Goal: Check status: Check status

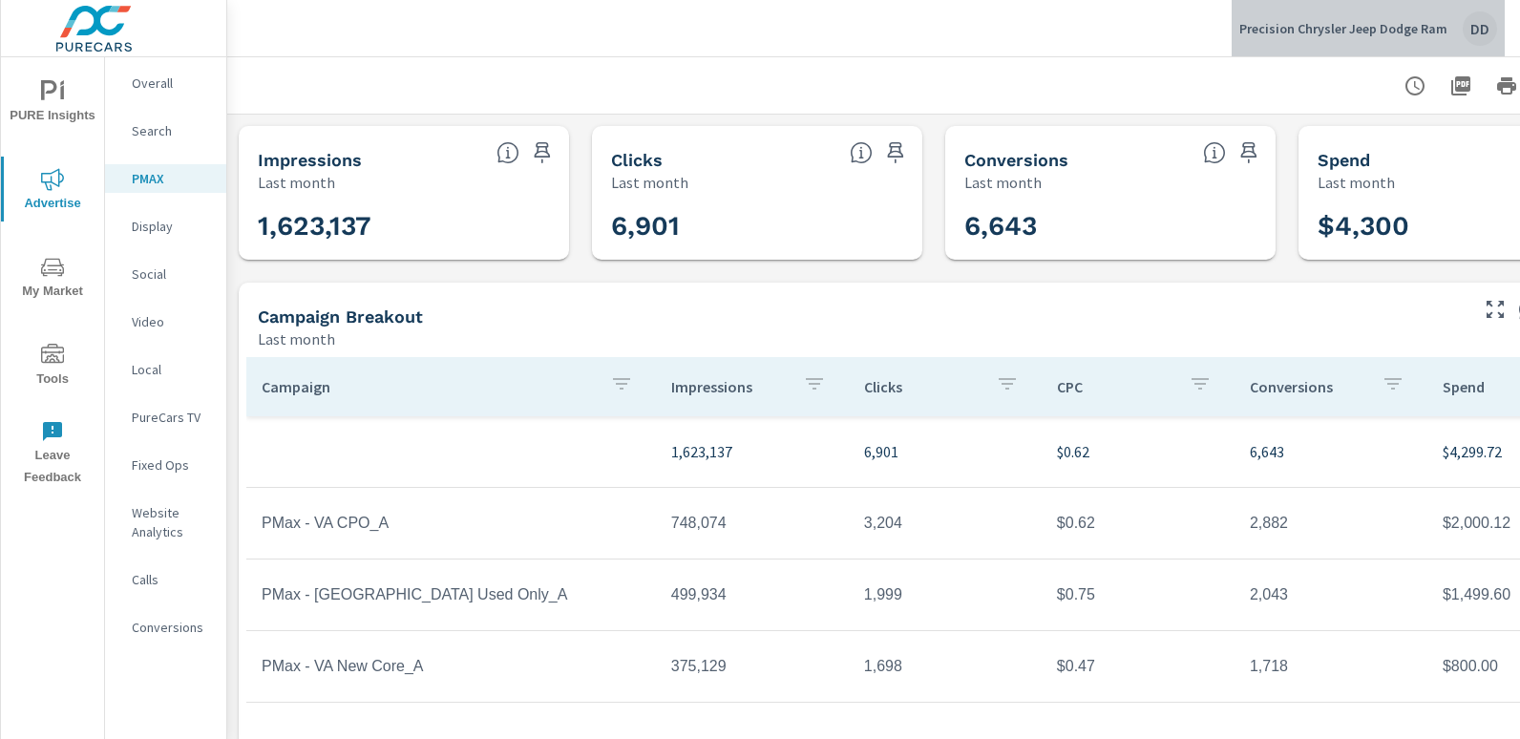
click at [1476, 18] on div "DD" at bounding box center [1480, 28] width 34 height 34
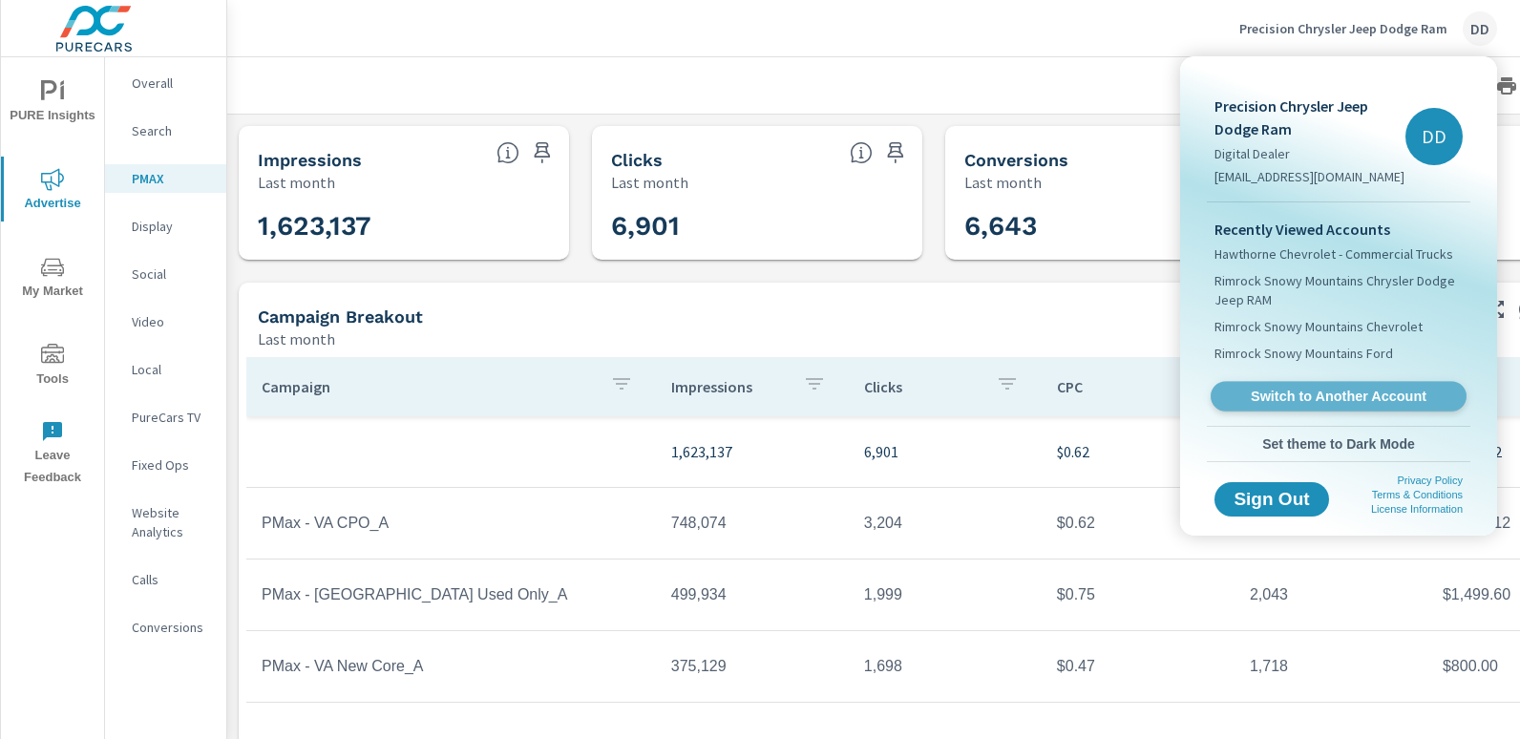
click at [1316, 393] on span "Switch to Another Account" at bounding box center [1338, 397] width 234 height 18
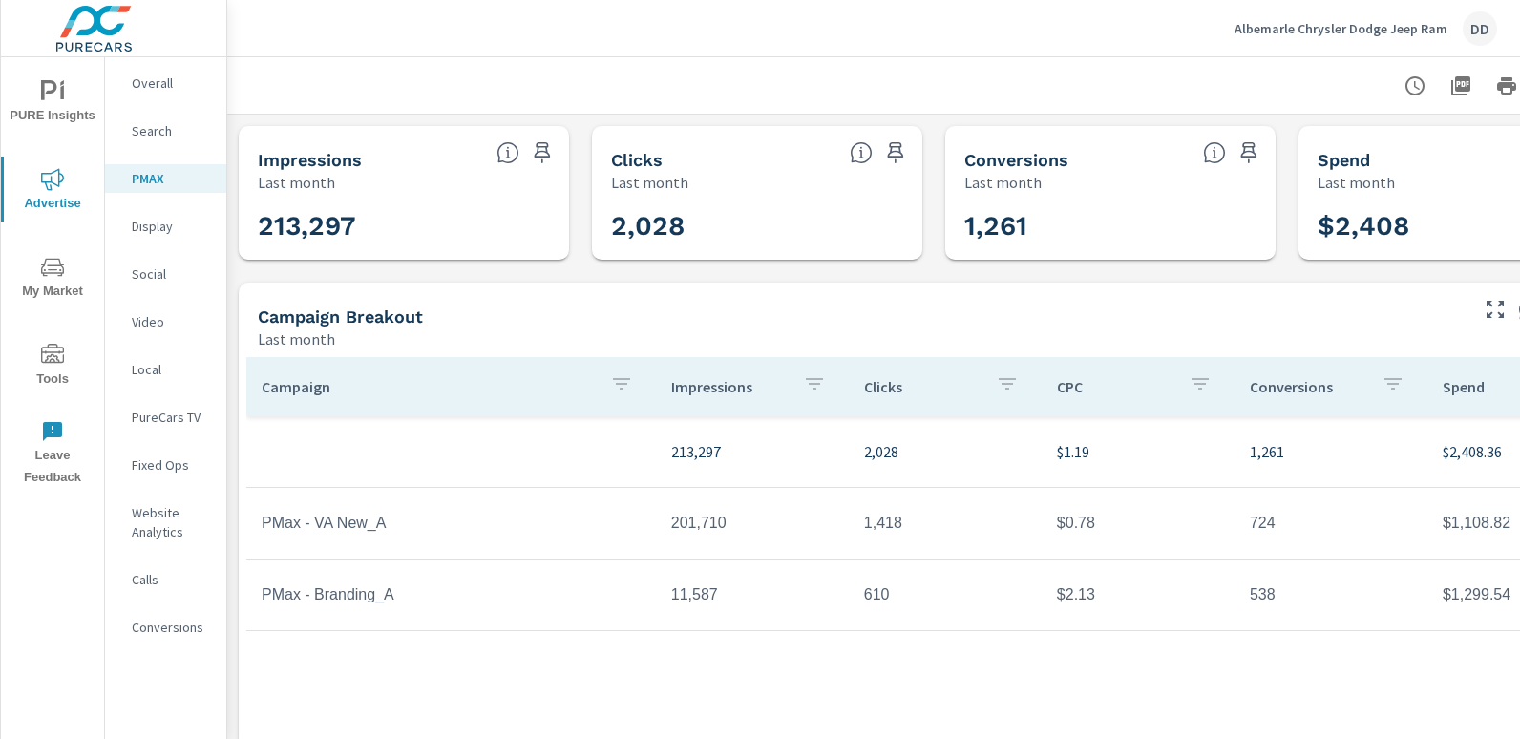
scroll to position [0, 135]
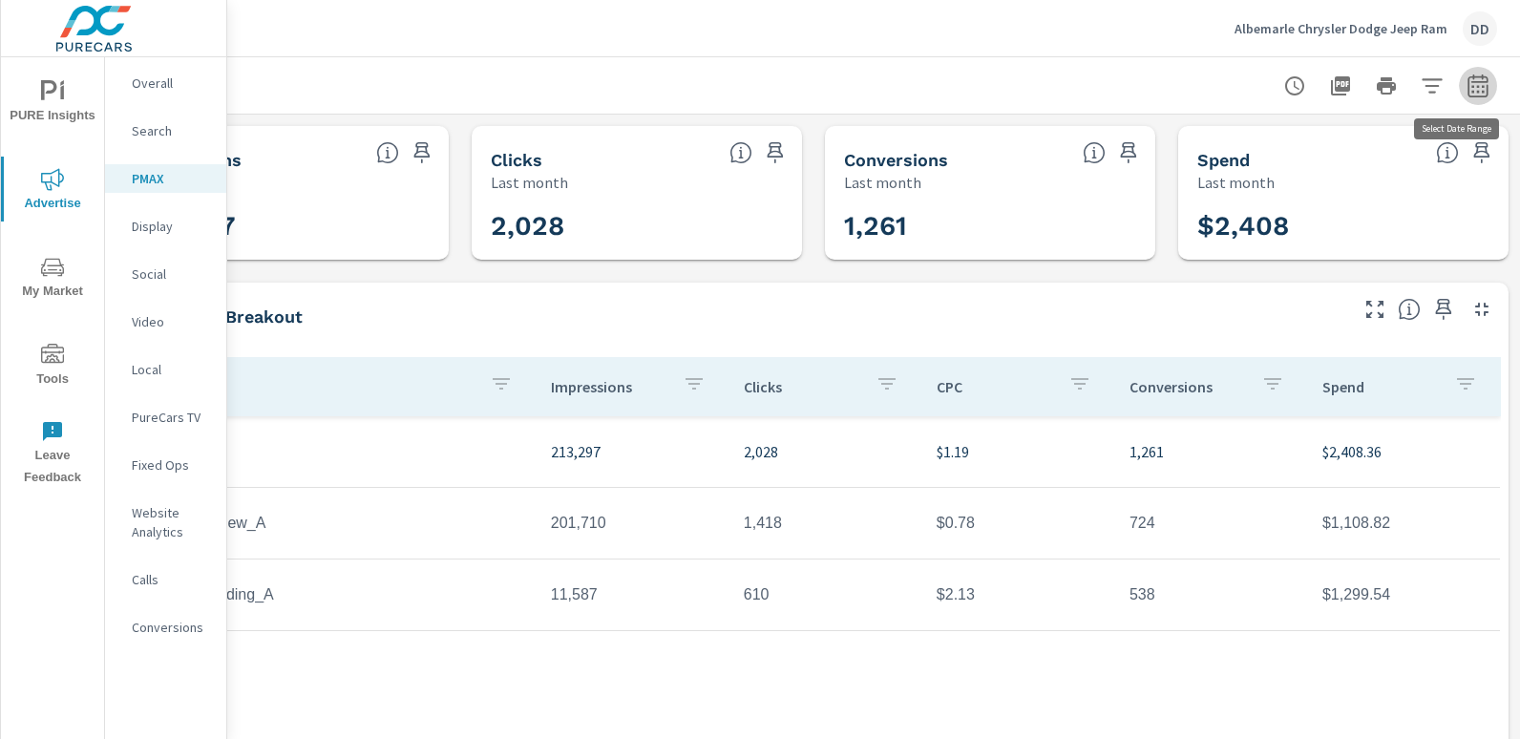
click at [1468, 96] on icon "button" at bounding box center [1478, 85] width 20 height 23
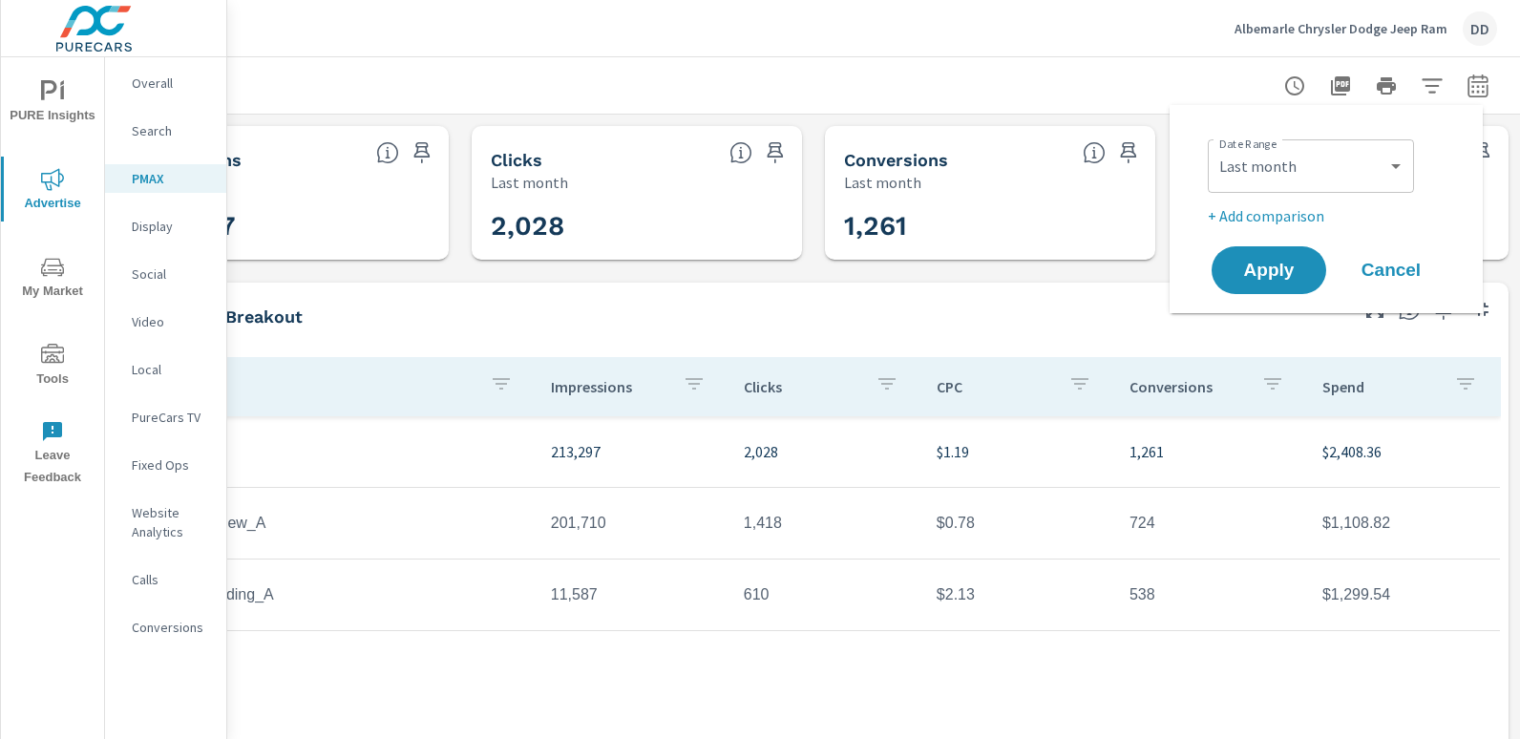
click at [1312, 185] on div "Custom Yesterday Last week Last 7 days Last 14 days Last 30 days Last 45 days L…" at bounding box center [1311, 165] width 206 height 53
click at [1296, 177] on select "Custom Yesterday Last week Last 7 days Last 14 days Last 30 days Last 45 days L…" at bounding box center [1311, 166] width 191 height 38
click at [1216, 147] on select "Custom Yesterday Last week Last 7 days Last 14 days Last 30 days Last 45 days L…" at bounding box center [1311, 166] width 191 height 38
select select "Month to date"
click at [1268, 262] on span "Apply" at bounding box center [1269, 271] width 78 height 18
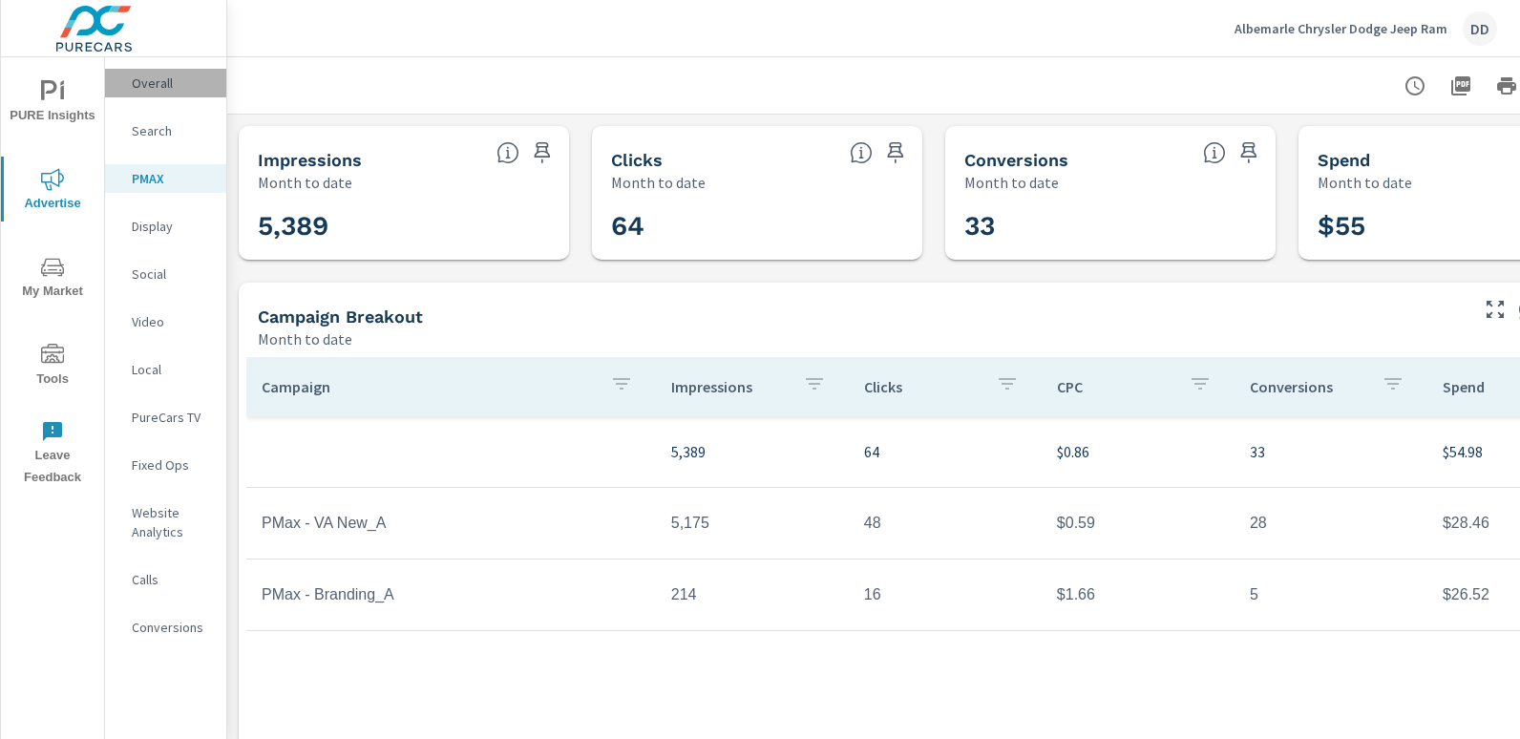
click at [192, 76] on p "Overall" at bounding box center [171, 83] width 79 height 19
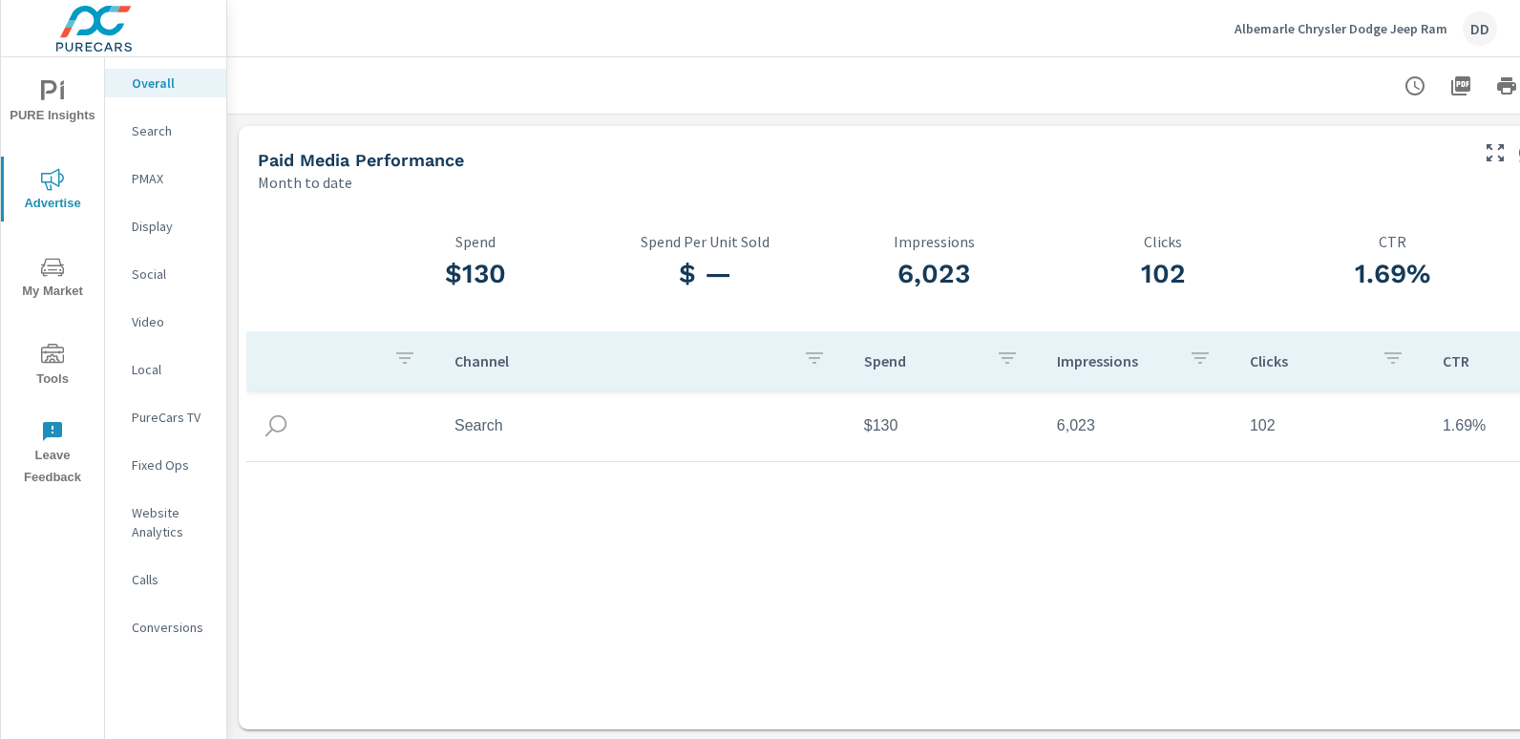
scroll to position [0, 135]
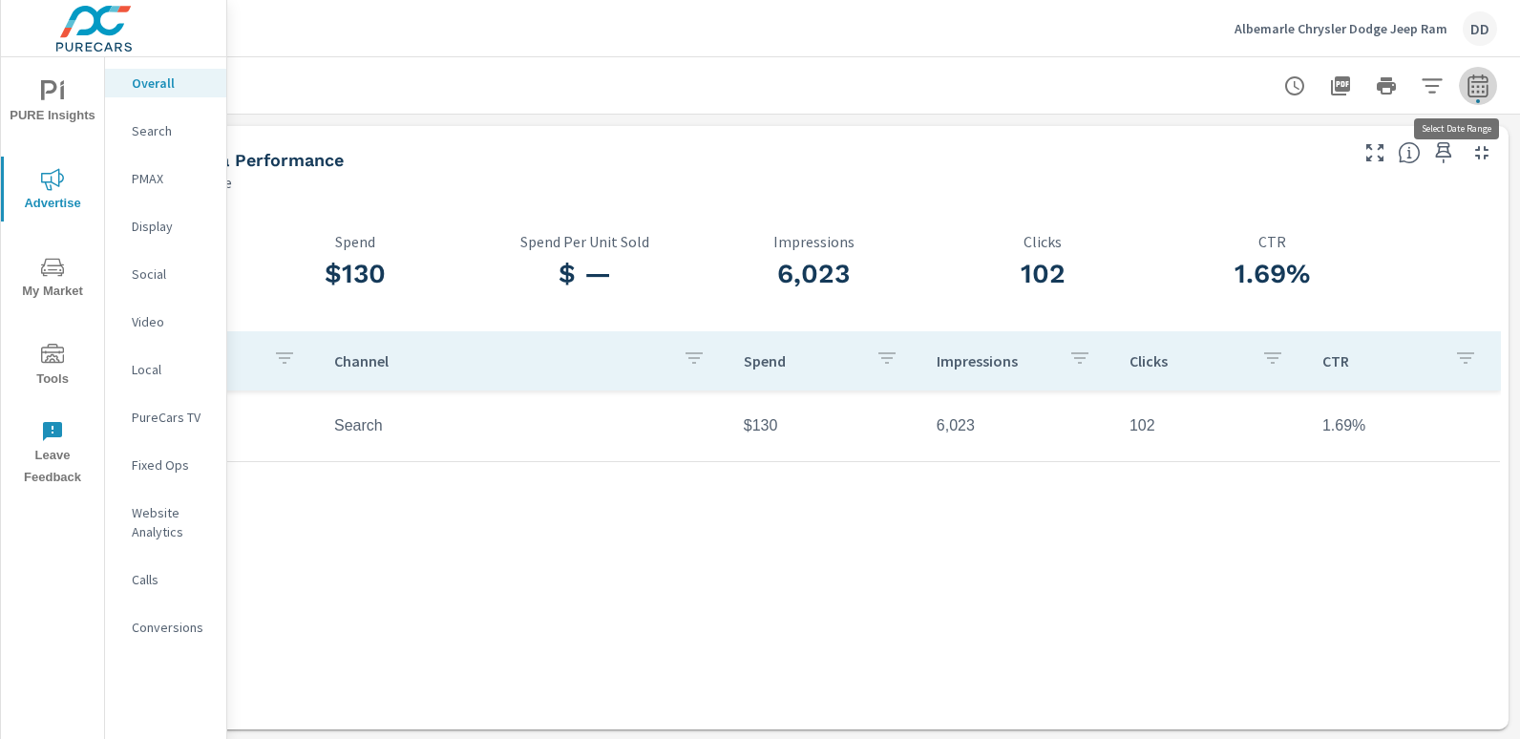
click at [1472, 87] on icon "button" at bounding box center [1478, 89] width 12 height 8
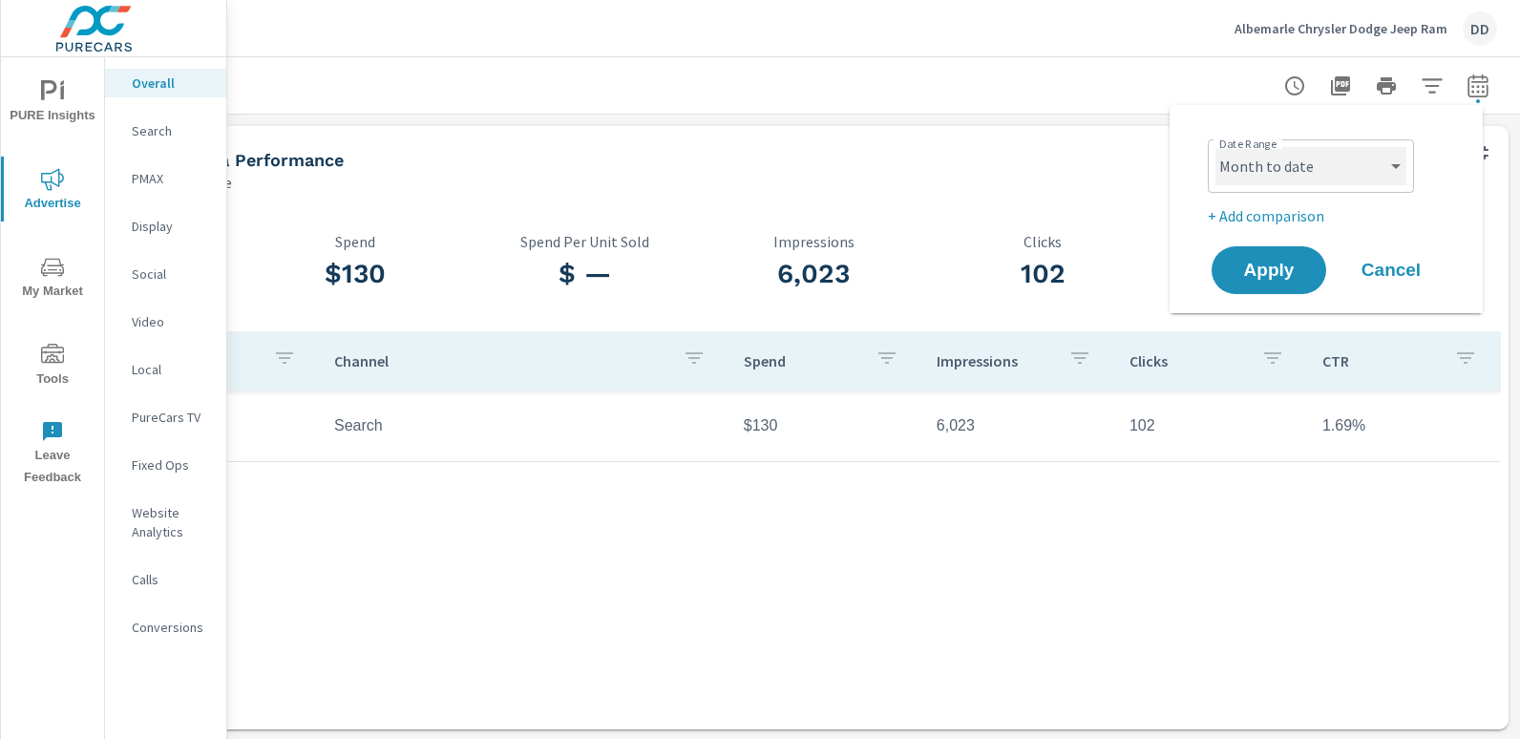
click at [1372, 162] on select "Custom Yesterday Last week Last 7 days Last 14 days Last 30 days Last 45 days L…" at bounding box center [1311, 166] width 191 height 38
click at [1216, 147] on select "Custom Yesterday Last week Last 7 days Last 14 days Last 30 days Last 45 days L…" at bounding box center [1311, 166] width 191 height 38
select select "Last month"
click at [1259, 274] on span "Apply" at bounding box center [1269, 271] width 78 height 18
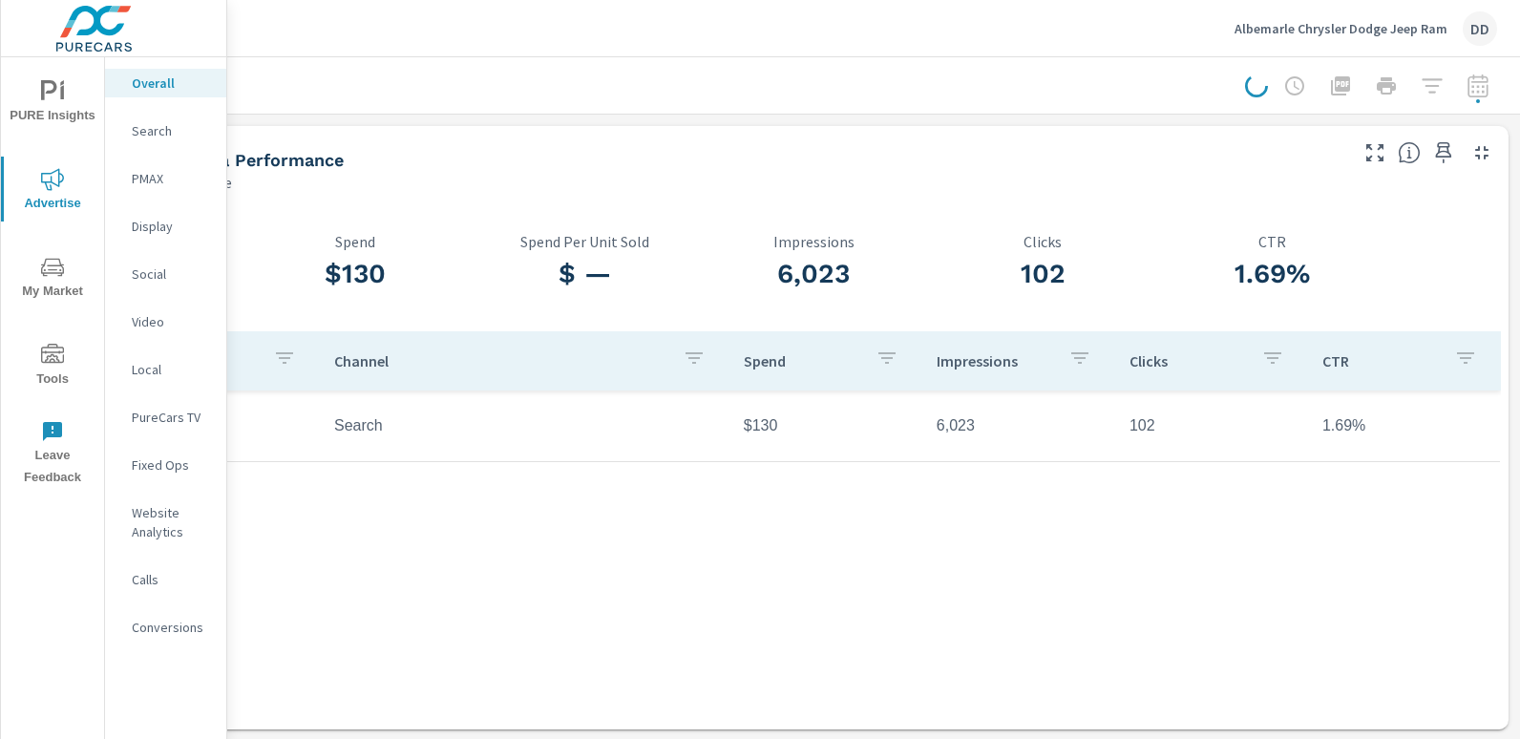
scroll to position [0, 120]
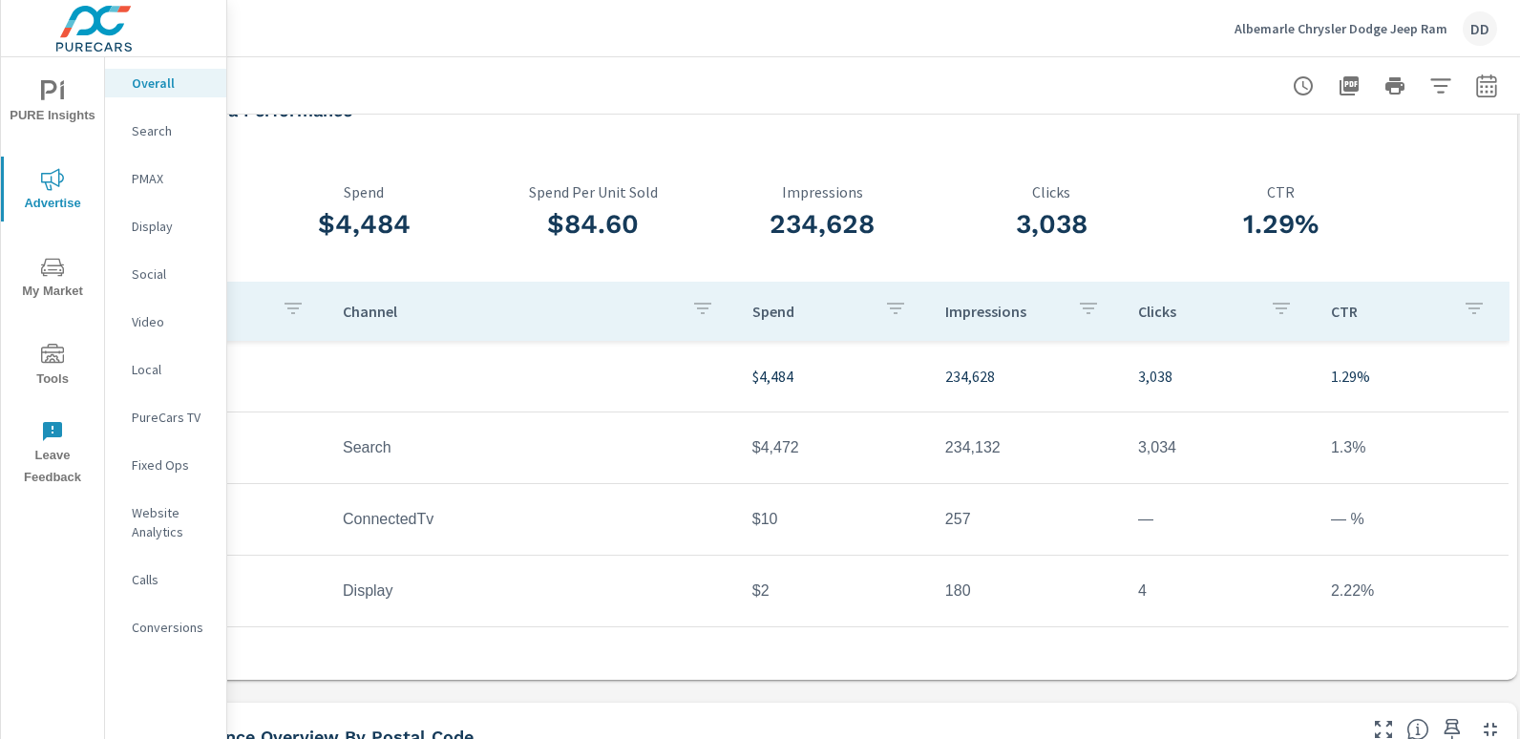
scroll to position [50, 113]
click at [159, 179] on p "PMAX" at bounding box center [171, 178] width 79 height 19
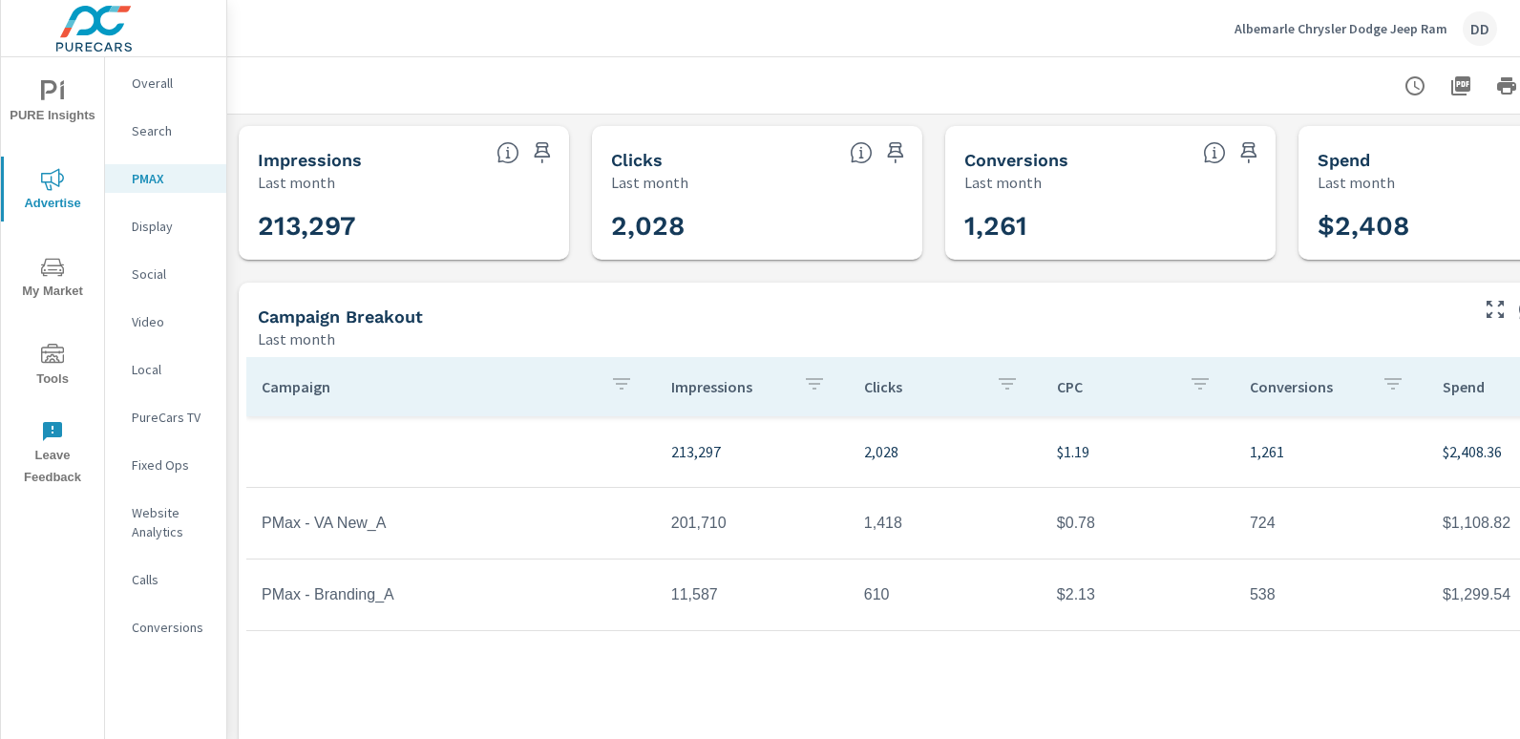
scroll to position [0, 135]
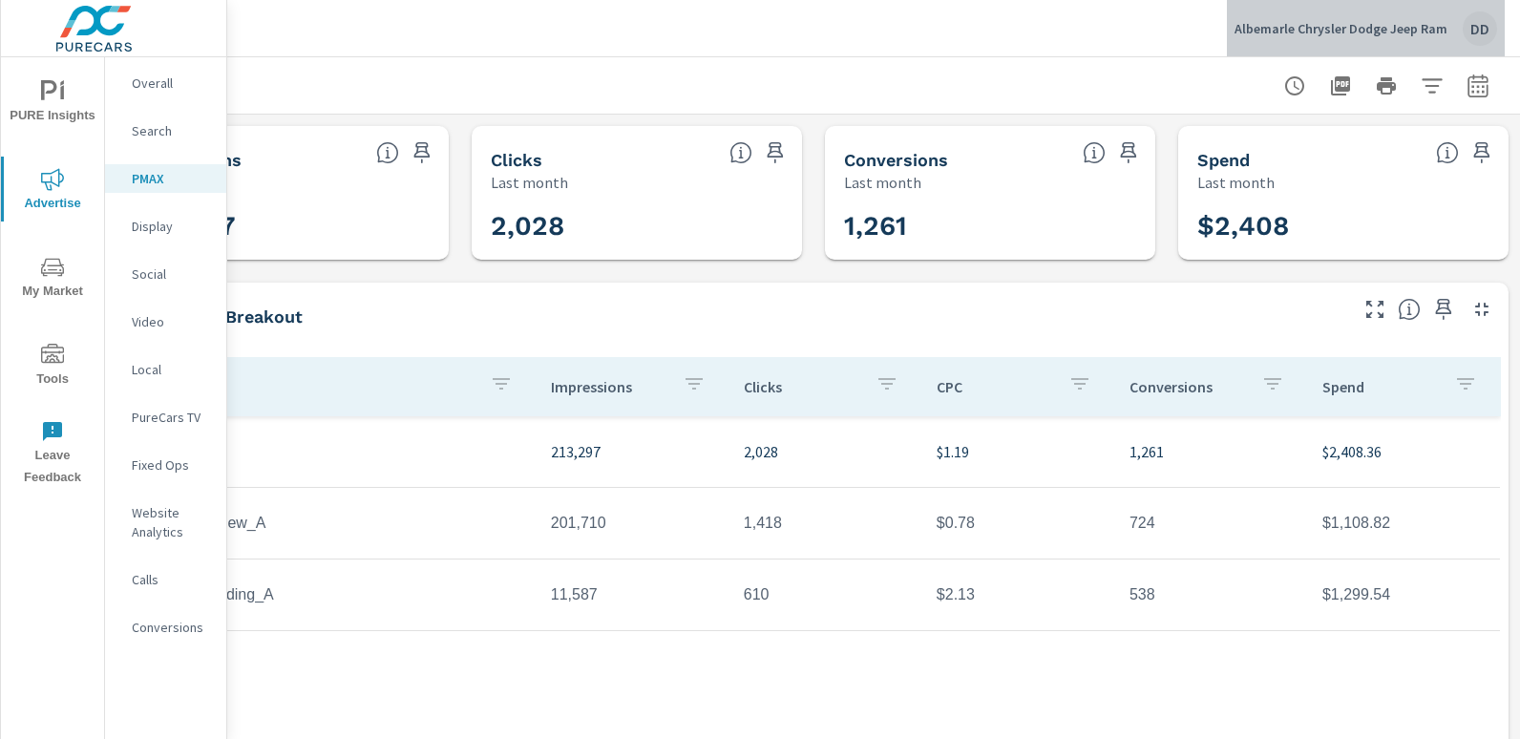
click at [1477, 32] on div "DD" at bounding box center [1480, 28] width 34 height 34
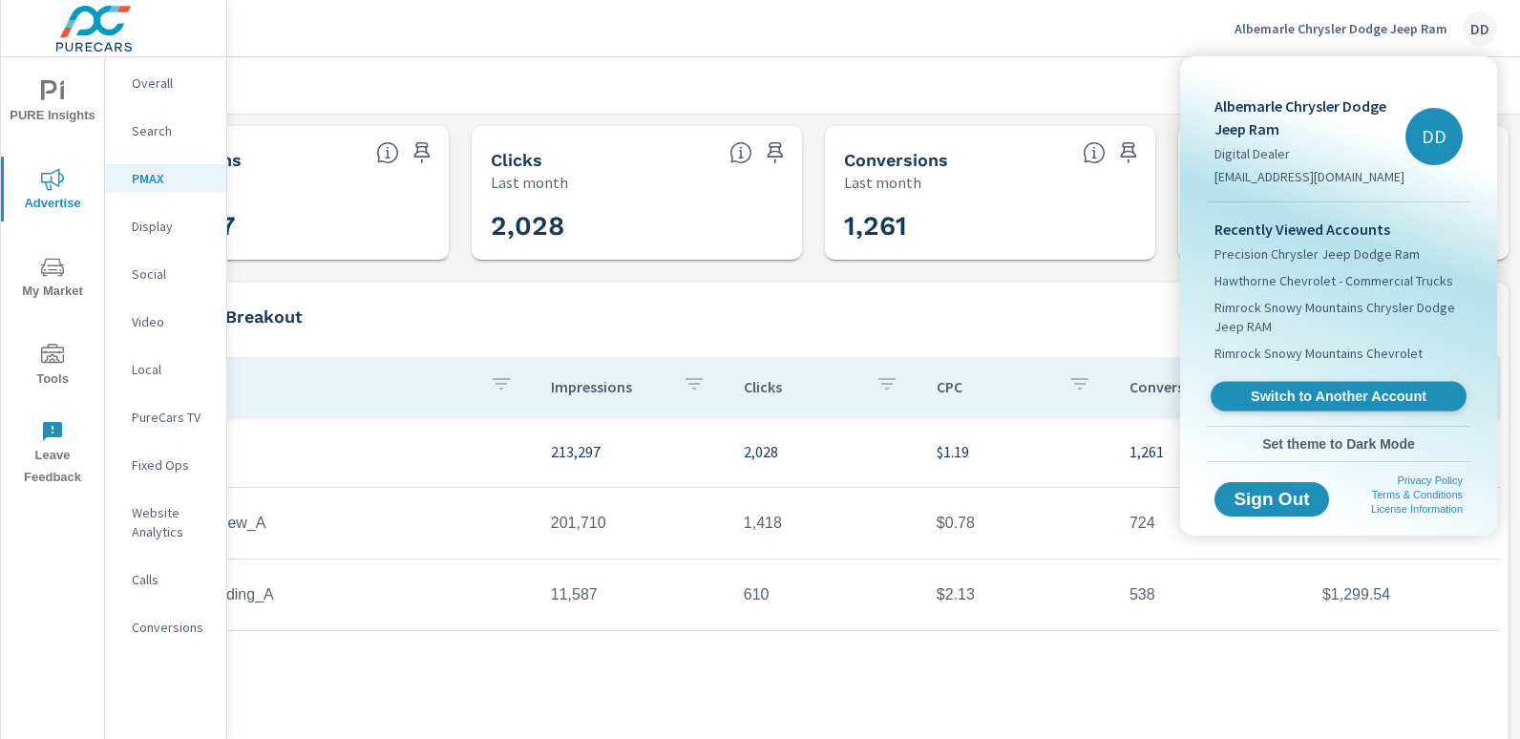
click at [1307, 384] on link "Switch to Another Account" at bounding box center [1339, 397] width 256 height 30
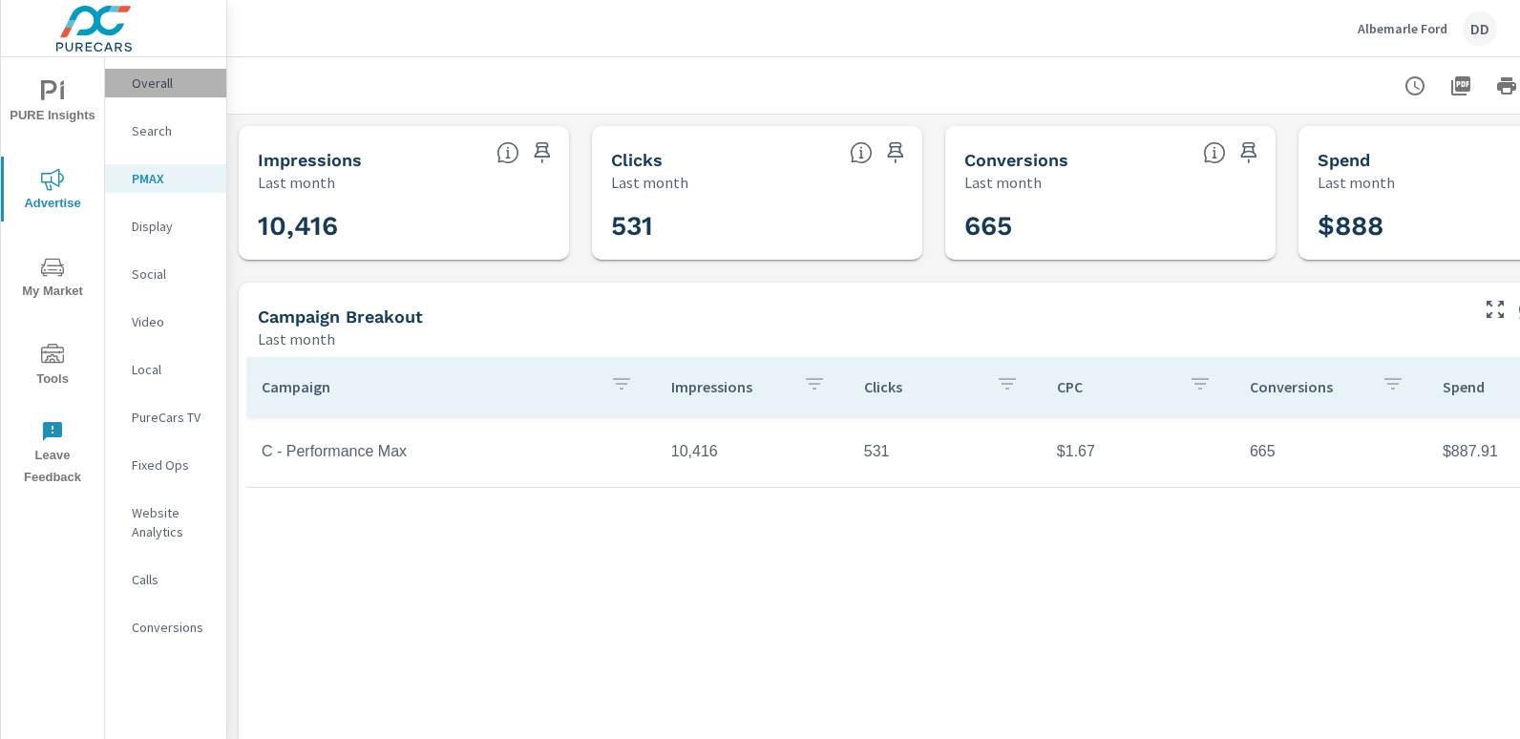
click at [182, 74] on p "Overall" at bounding box center [171, 83] width 79 height 19
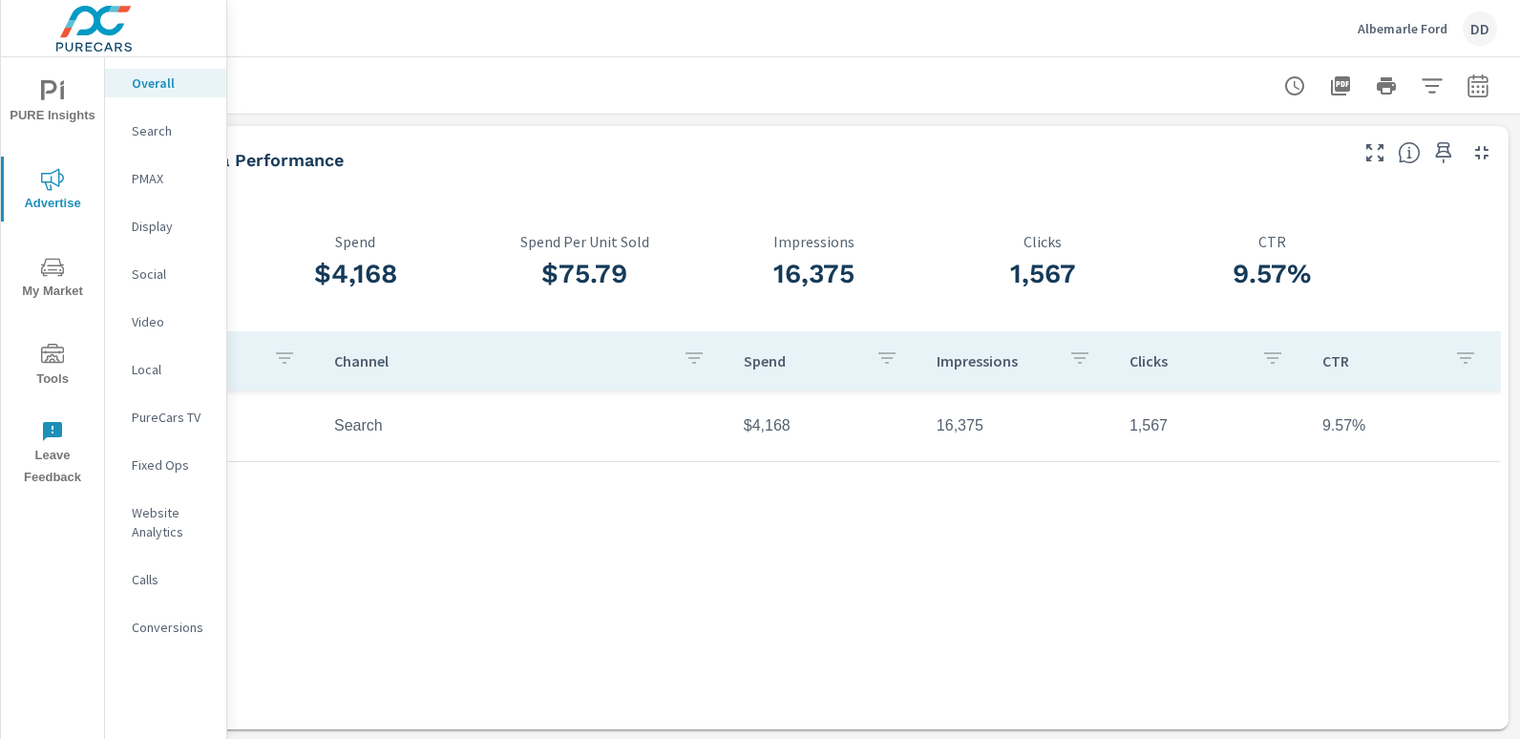
scroll to position [0, 135]
click at [176, 170] on p "PMAX" at bounding box center [171, 178] width 79 height 19
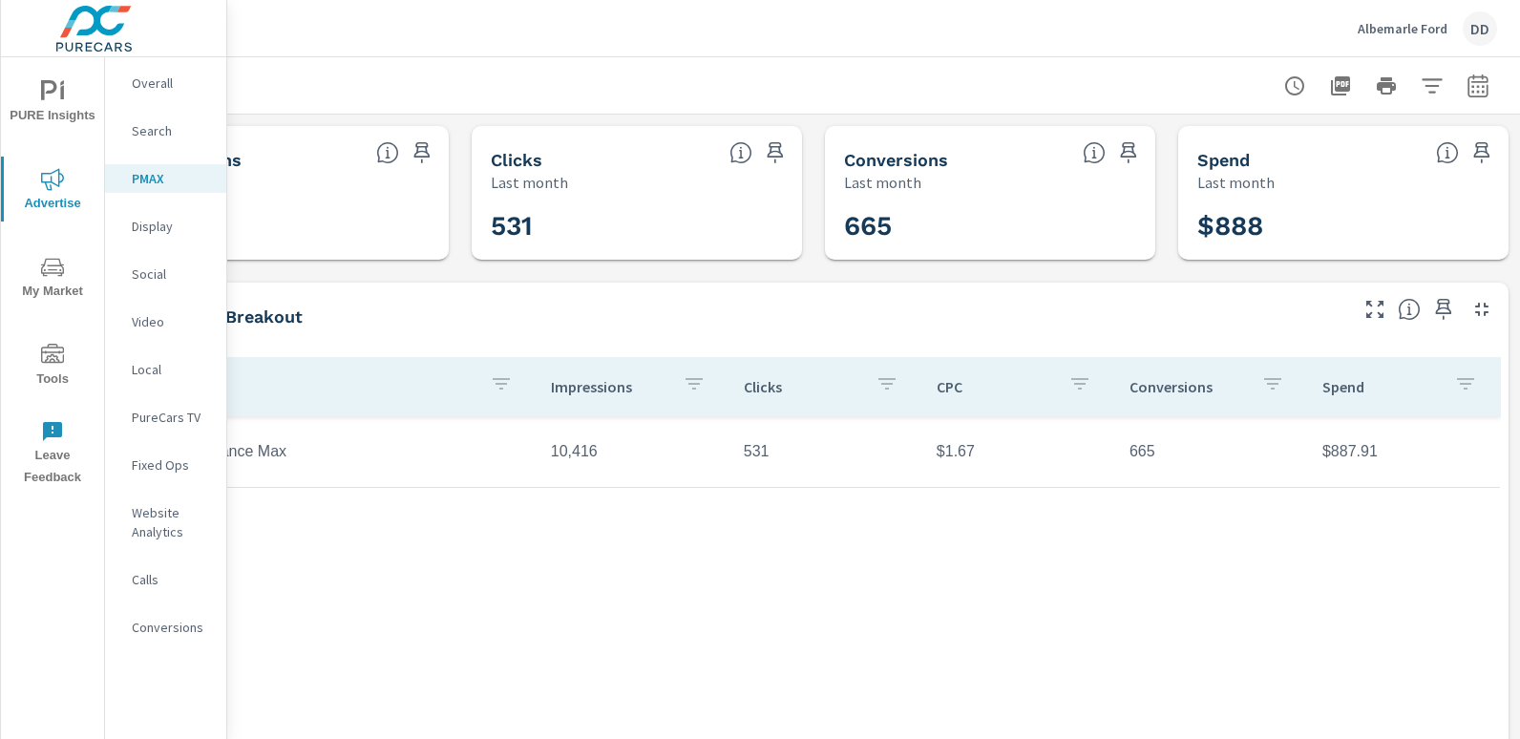
scroll to position [0, 135]
click at [1469, 30] on div "DD" at bounding box center [1480, 28] width 34 height 34
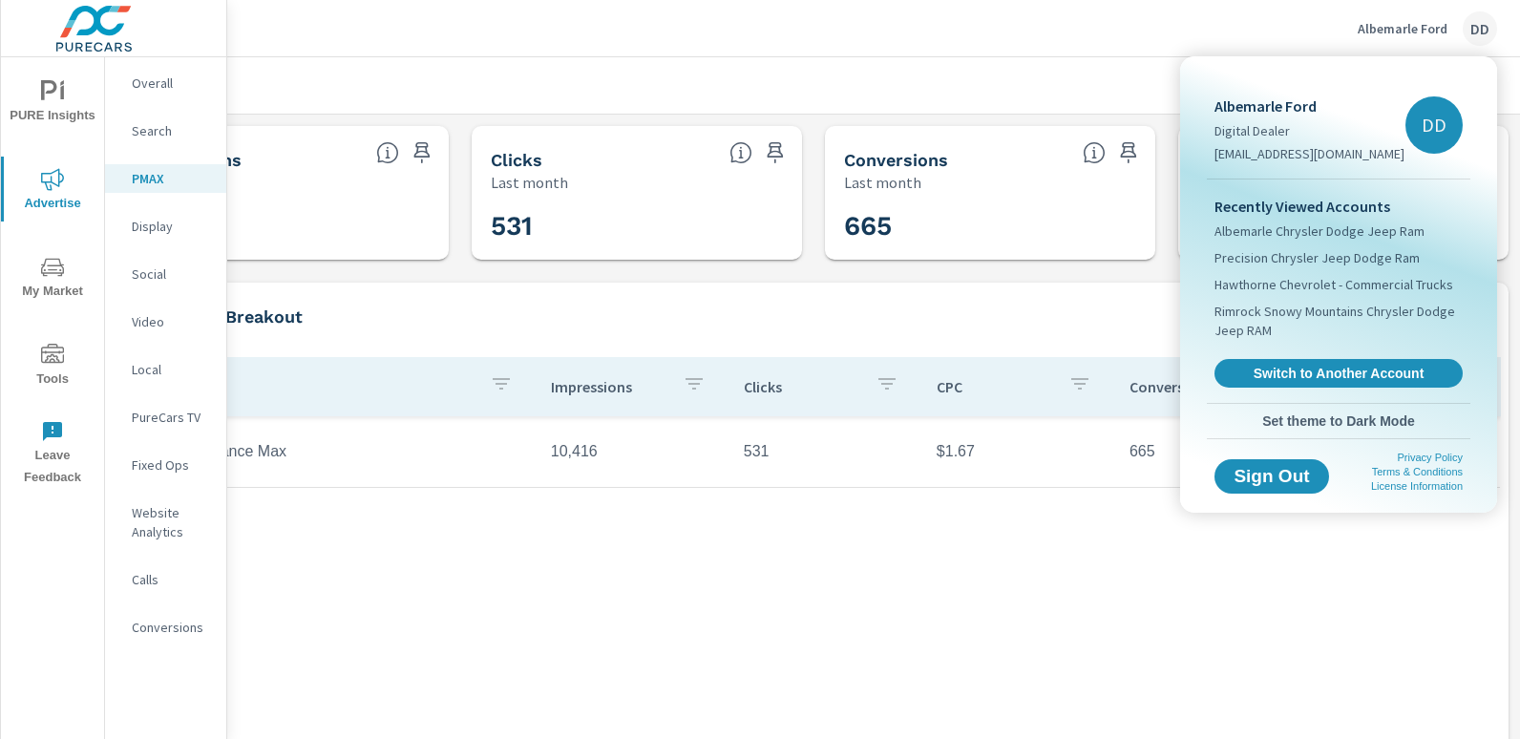
click at [1048, 96] on div at bounding box center [760, 369] width 1520 height 739
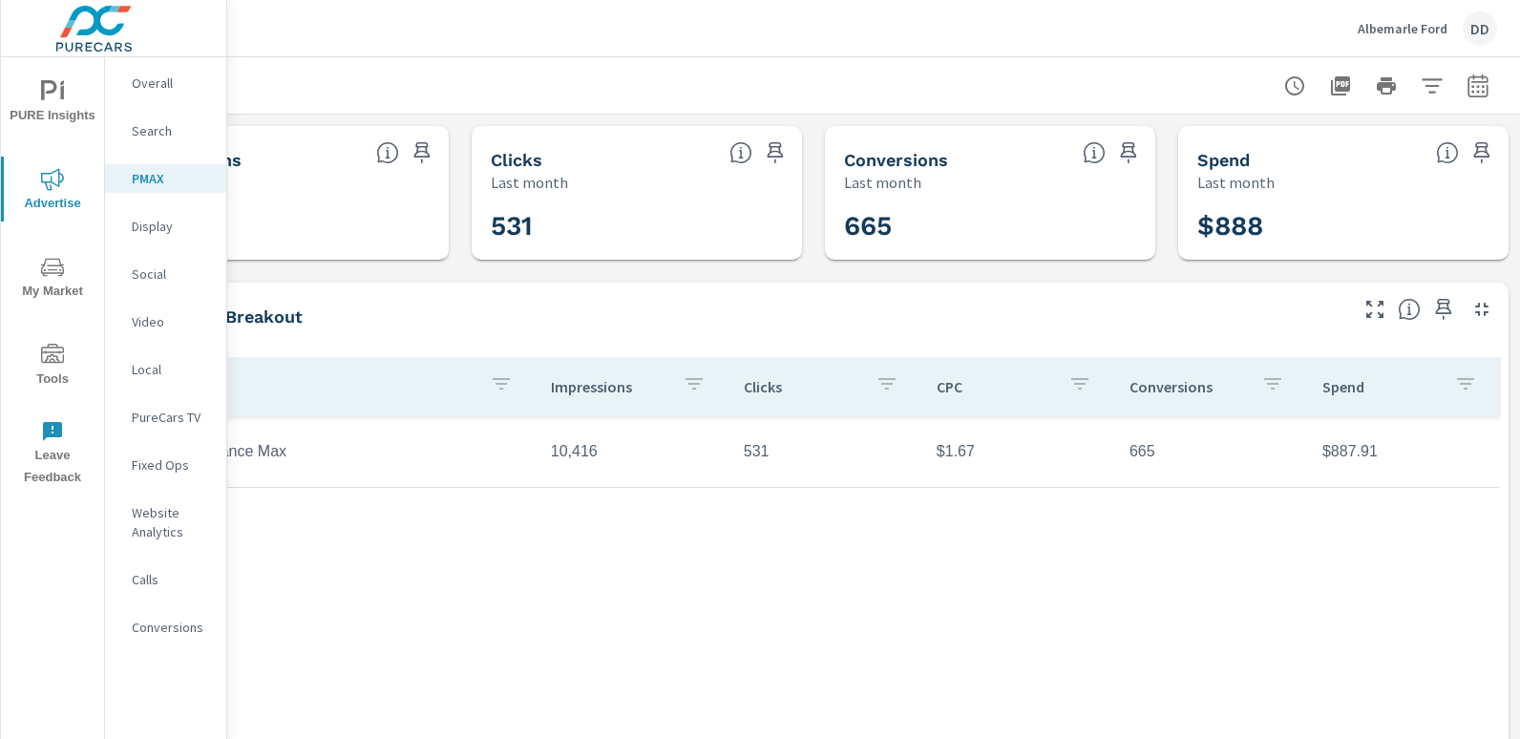
click at [888, 513] on div "Campaign Impressions Clicks CPC Conversions Spend C - Performance Max 10,416 53…" at bounding box center [813, 603] width 1375 height 493
click at [1499, 32] on button "Albemarle Ford DD" at bounding box center [1427, 28] width 155 height 56
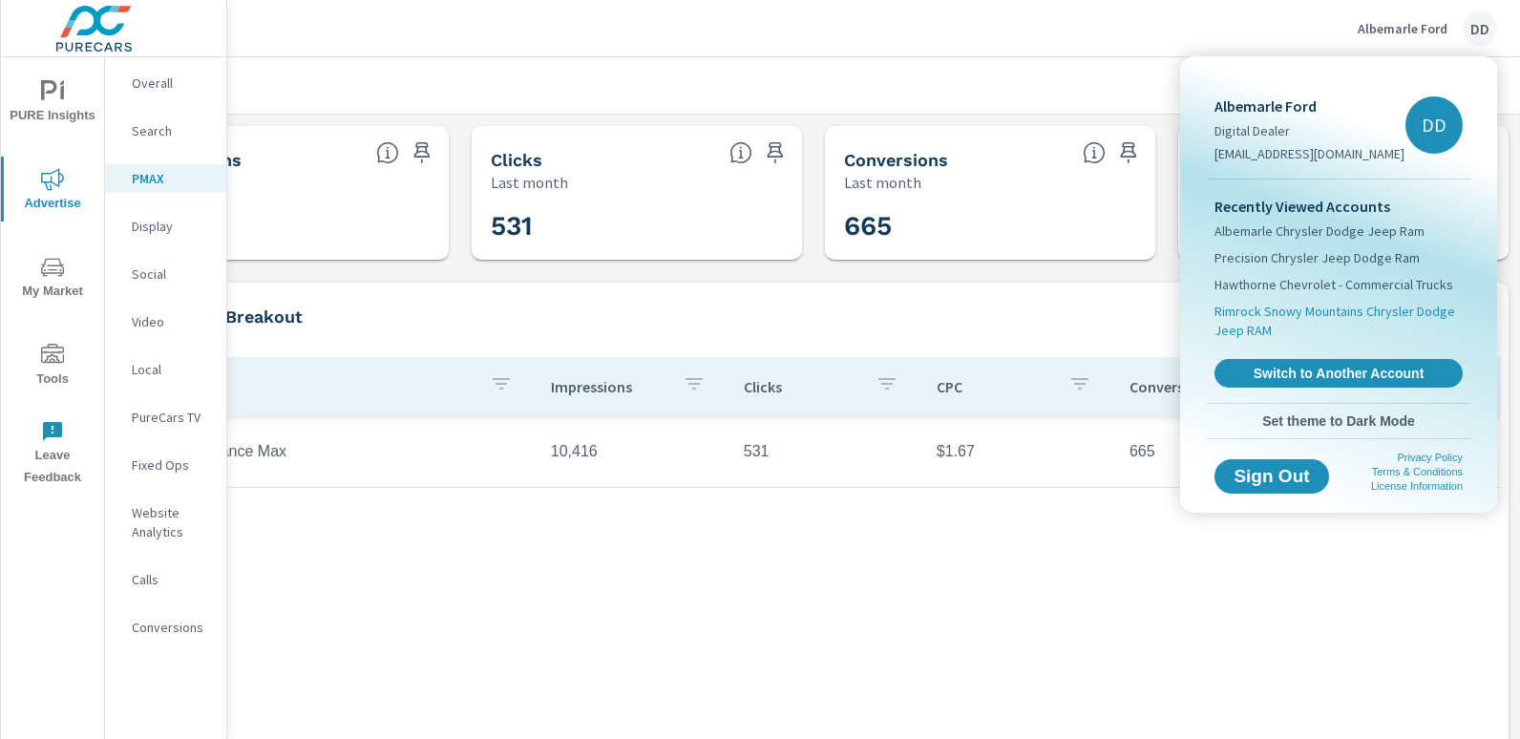
click at [1384, 325] on span "Rimrock Snowy Mountains Chrysler Dodge Jeep RAM" at bounding box center [1339, 321] width 248 height 38
